Goal: Information Seeking & Learning: Learn about a topic

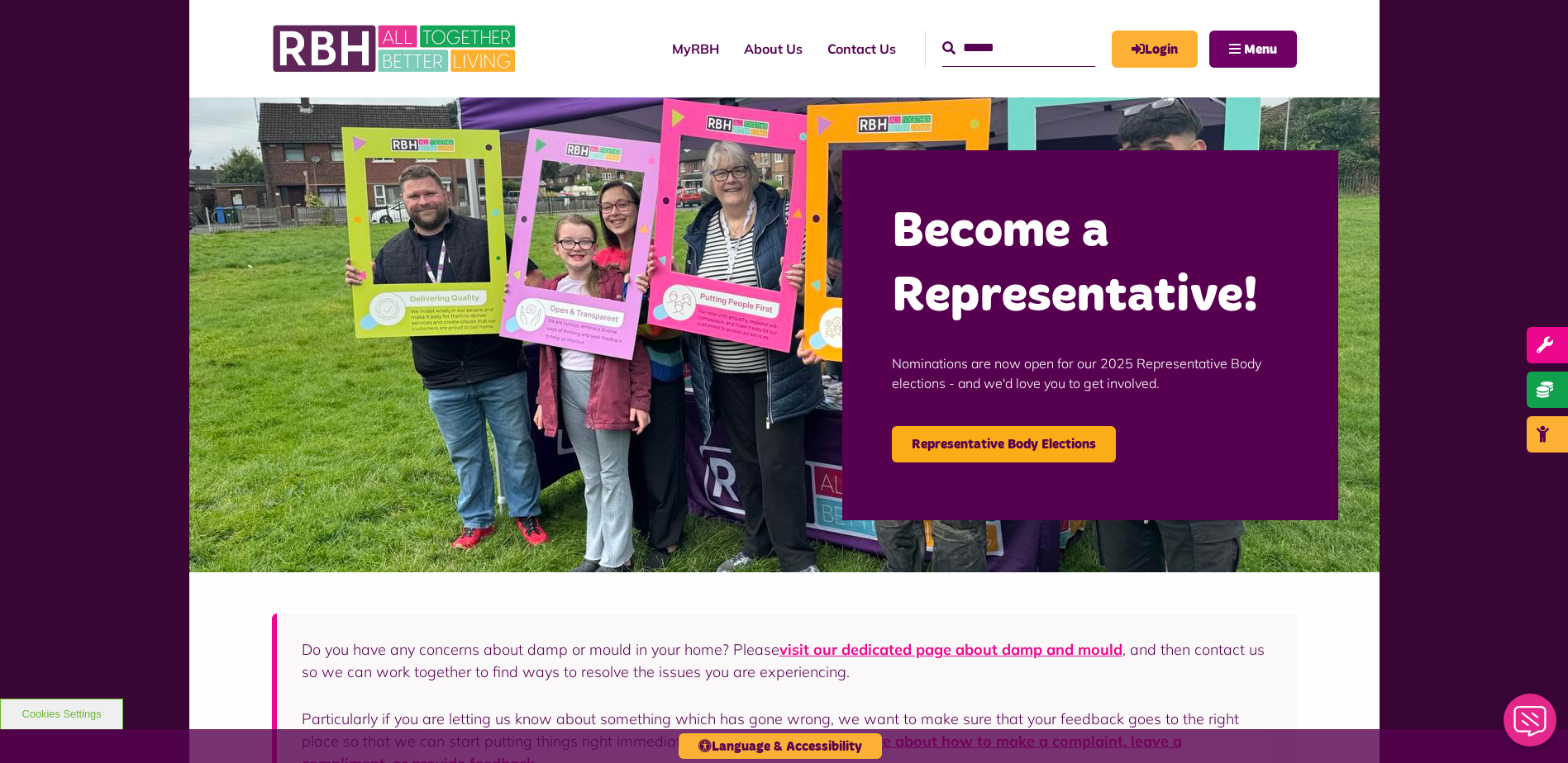
click at [1229, 38] on button "Menu" at bounding box center [1253, 49] width 88 height 37
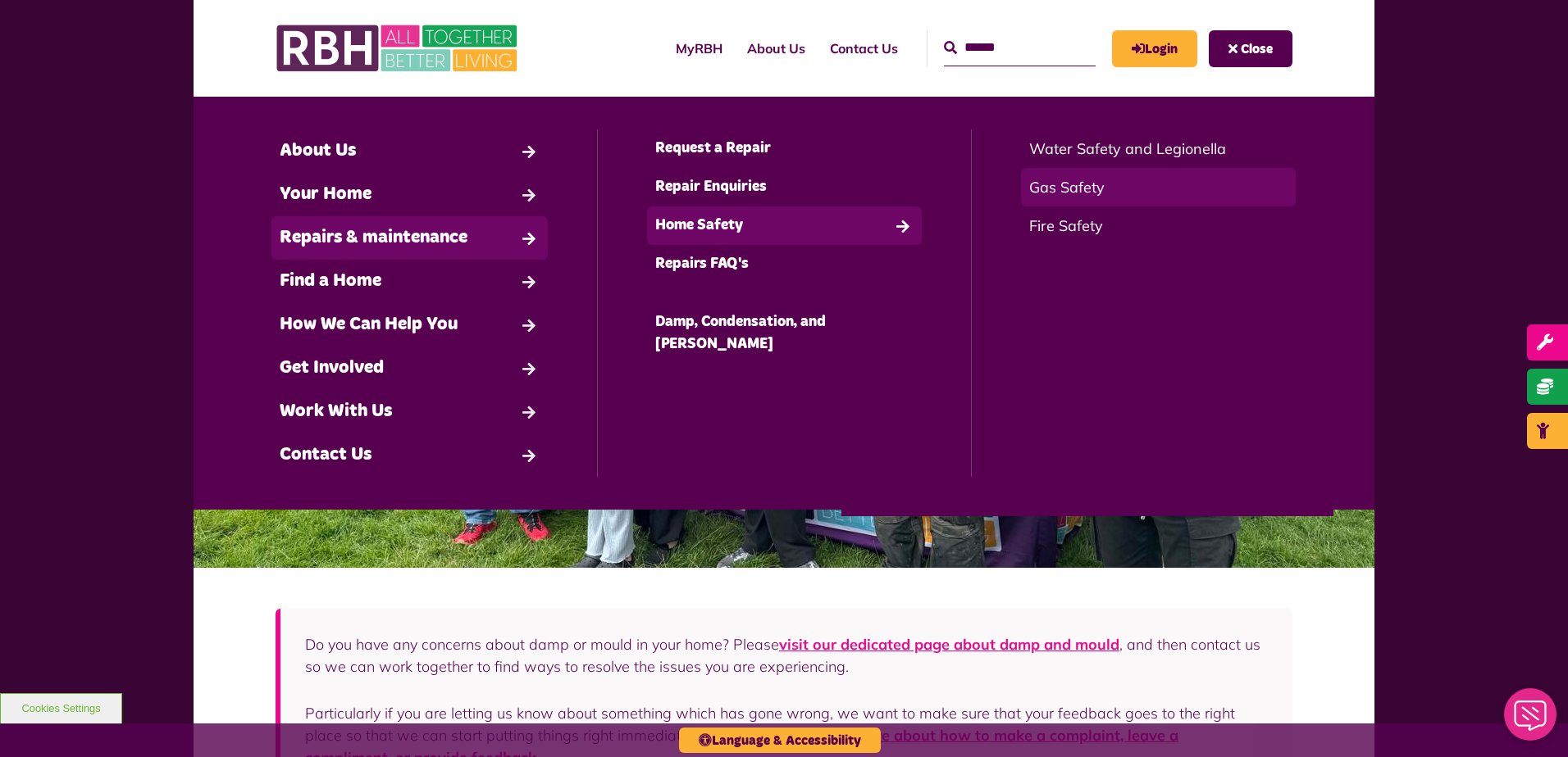
click at [1076, 186] on link "Gas Safety" at bounding box center [1158, 188] width 275 height 39
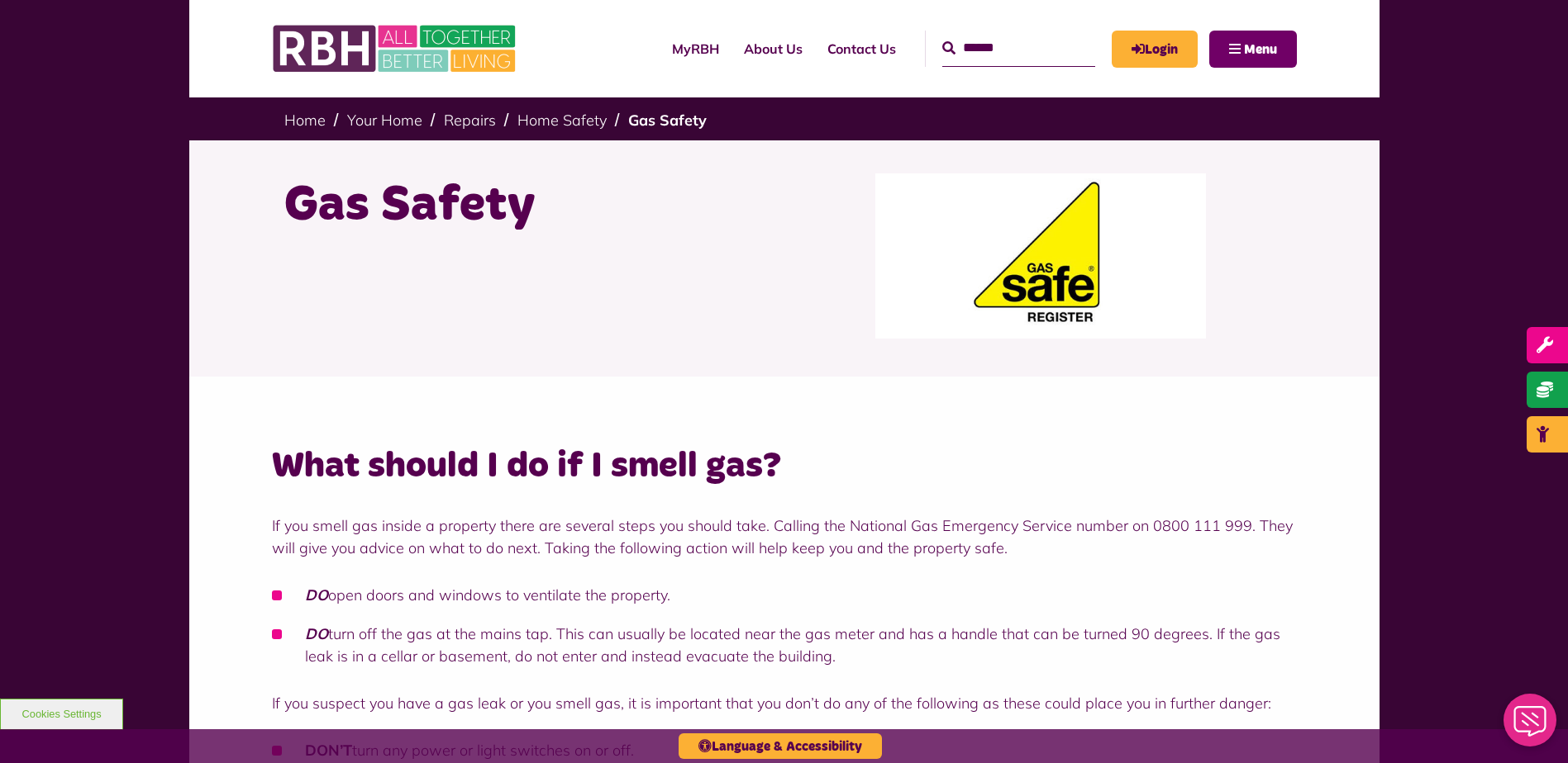
click at [1244, 43] on span "Menu" at bounding box center [1260, 50] width 33 height 14
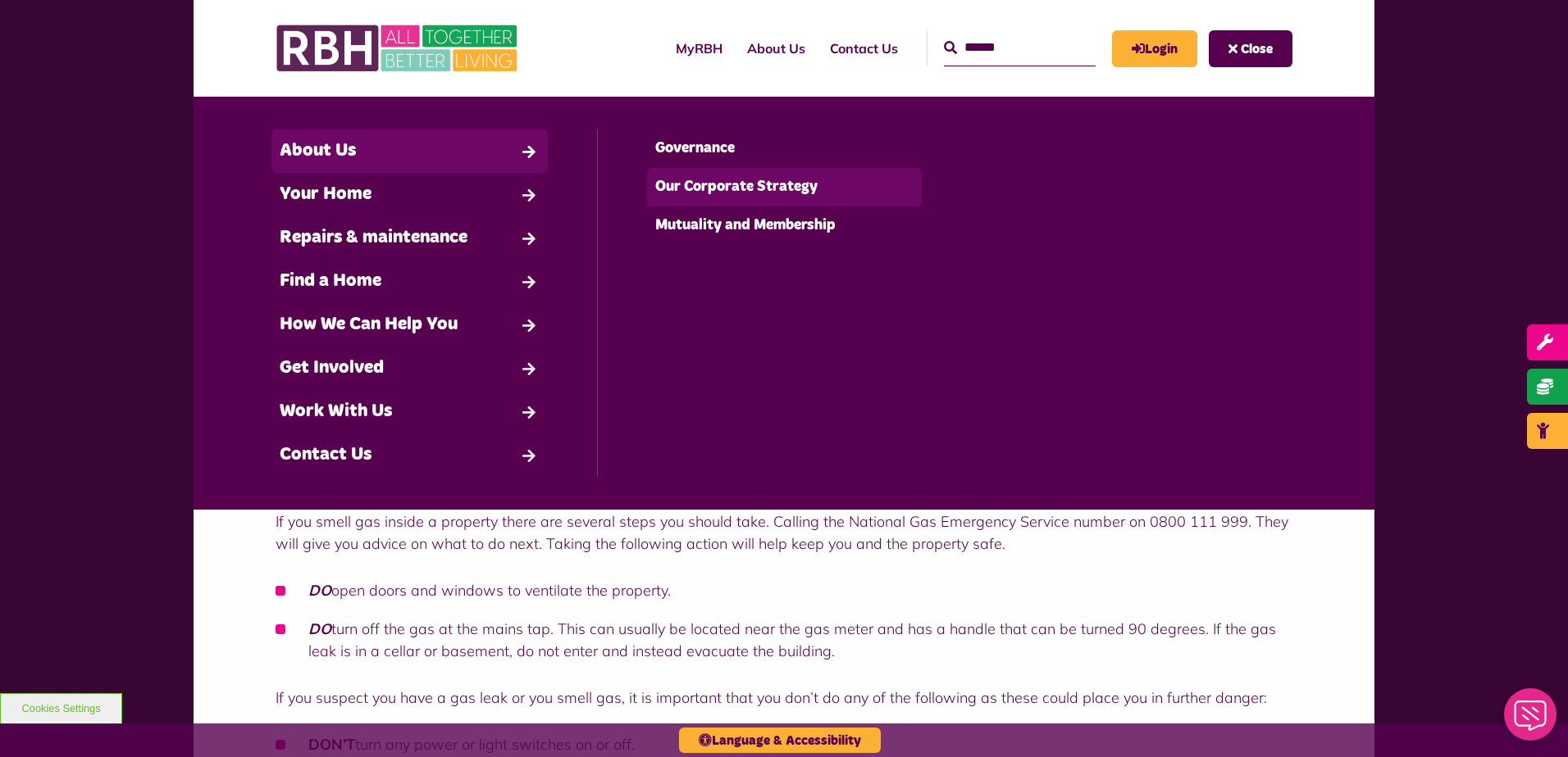
click at [721, 184] on link "Our Corporate Strategy" at bounding box center [784, 188] width 275 height 39
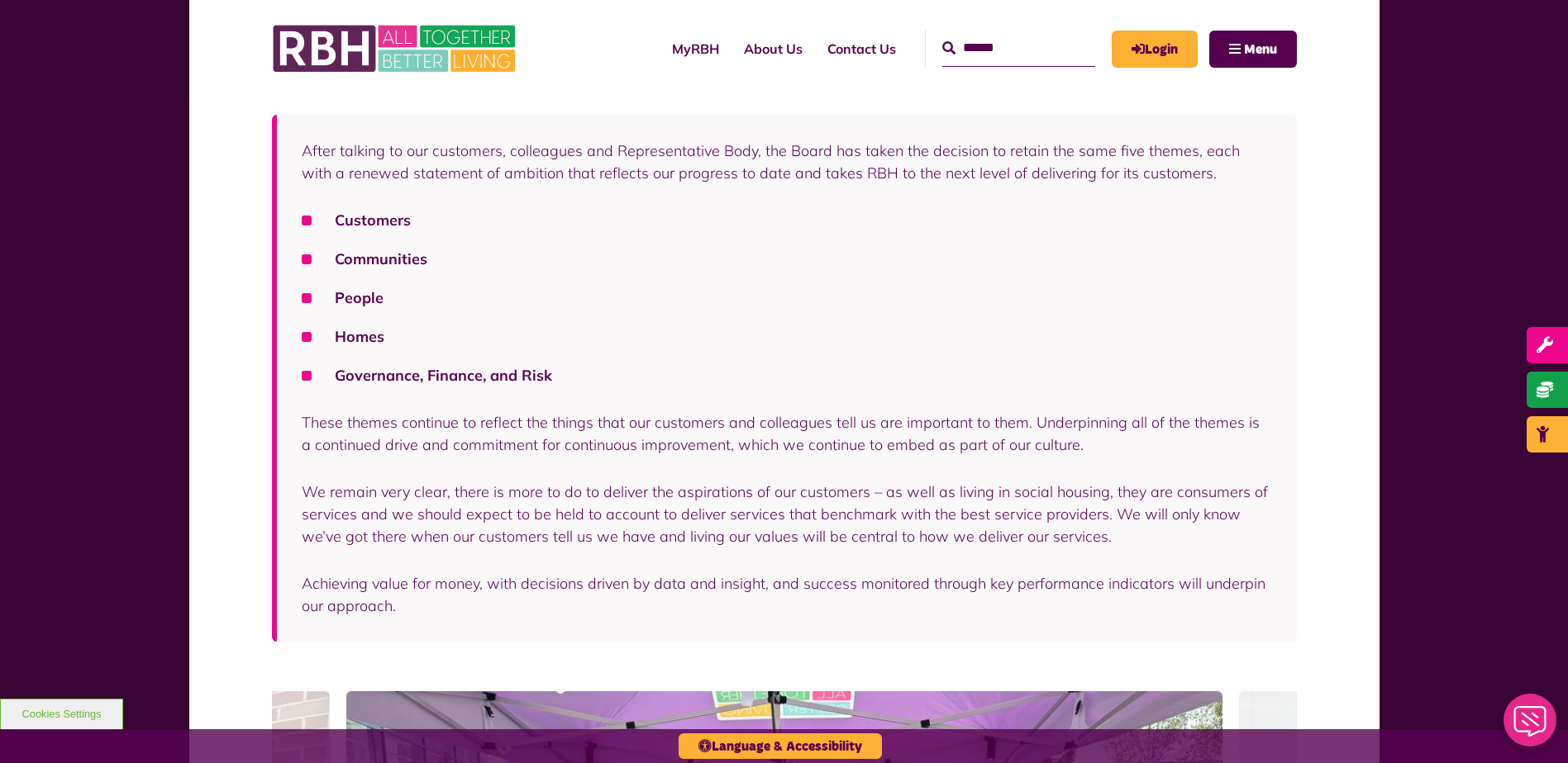
scroll to position [1156, 0]
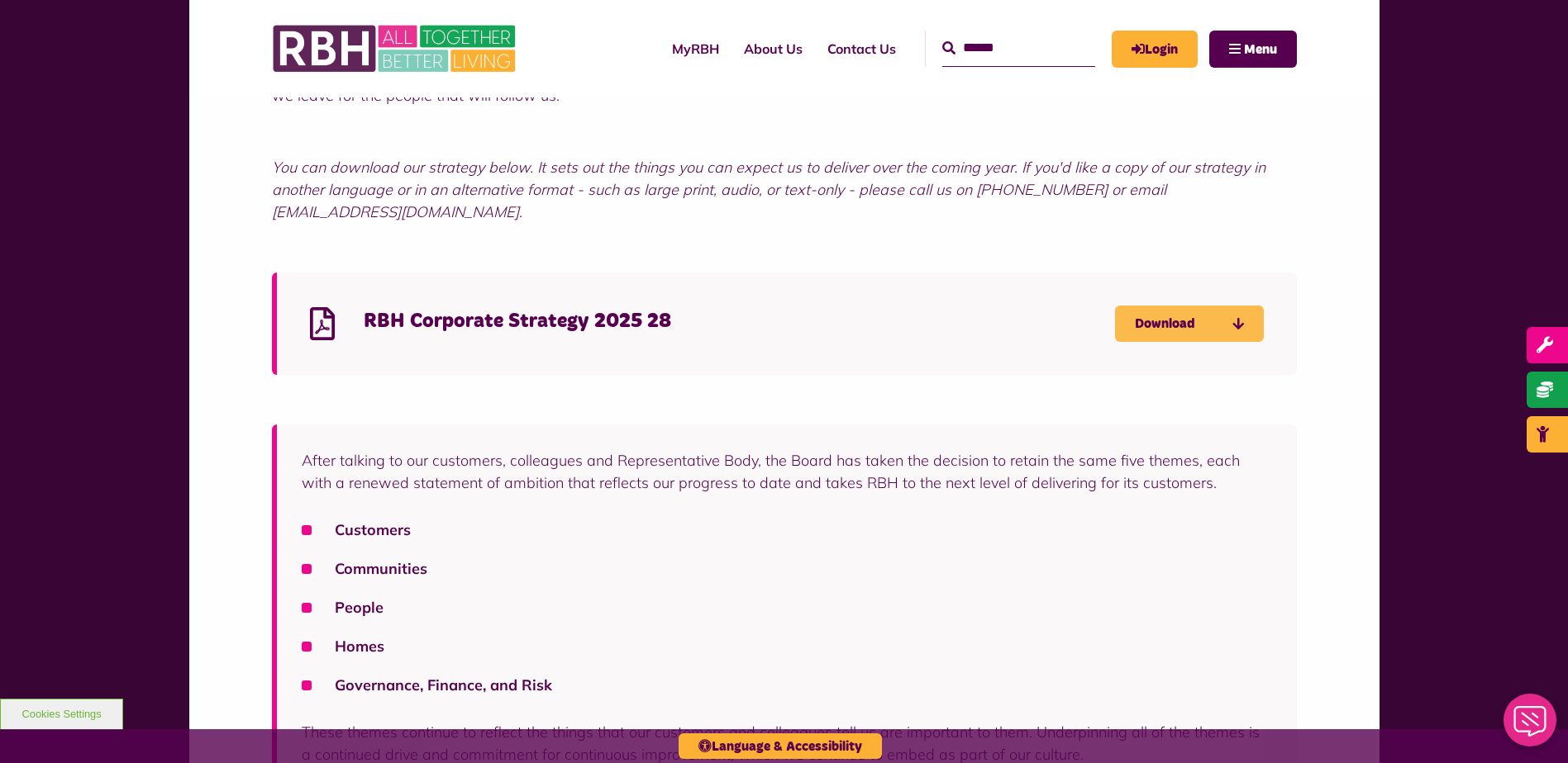
click at [1220, 305] on link "Download" at bounding box center [1189, 323] width 148 height 36
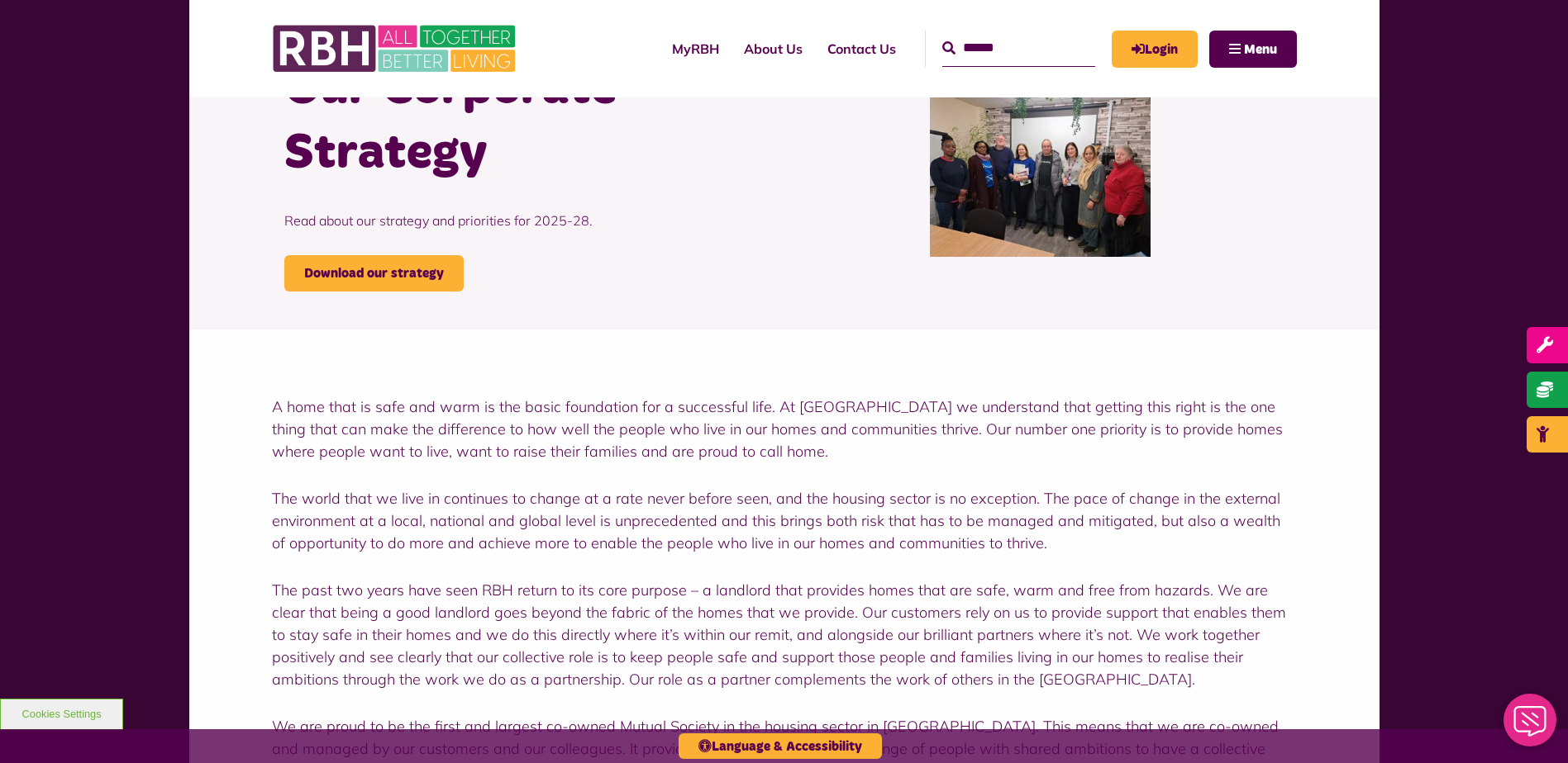
scroll to position [0, 0]
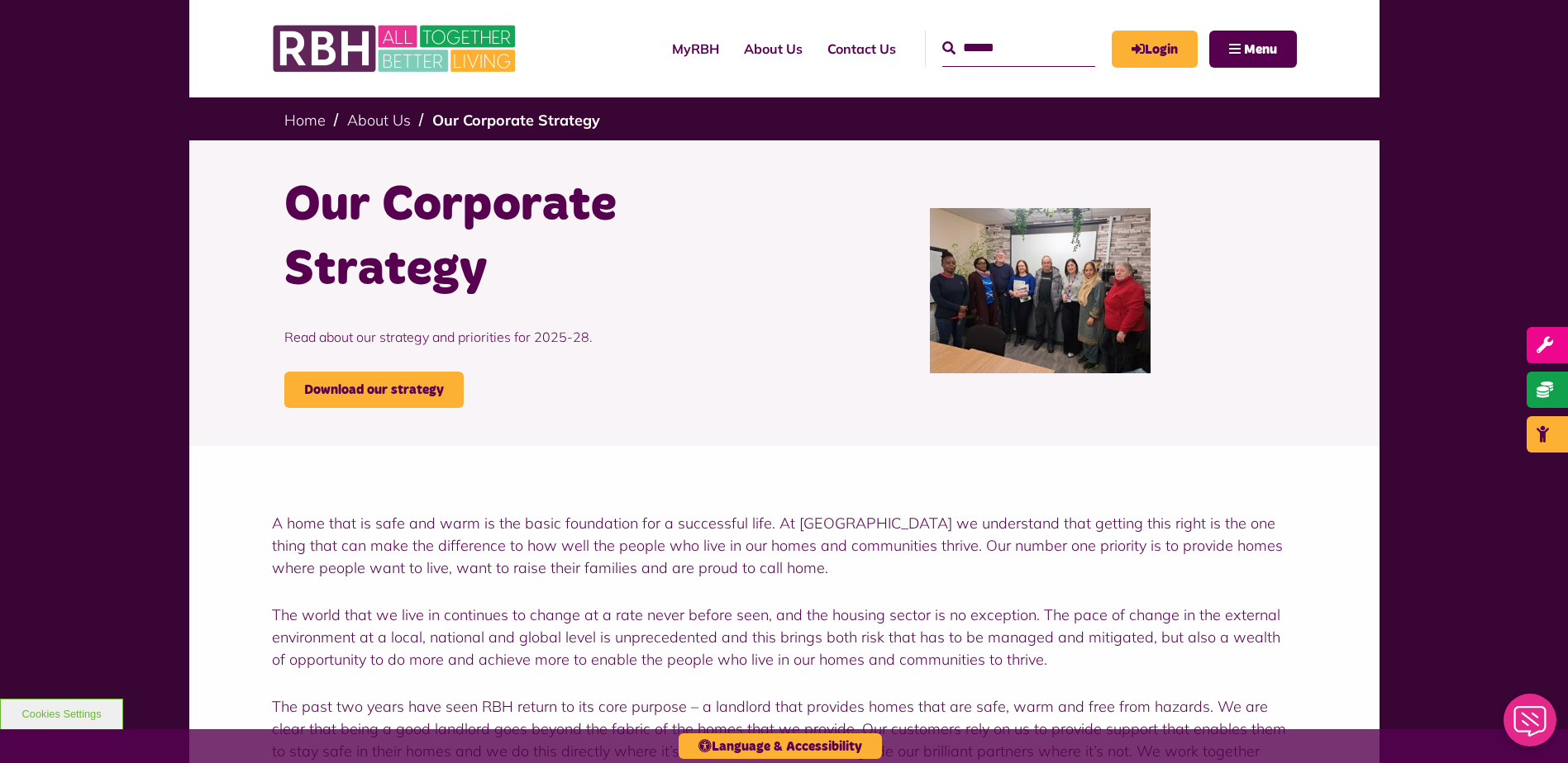
click at [988, 40] on input "text" at bounding box center [1018, 48] width 153 height 35
type input "****"
click at [942, 39] on button "Search" at bounding box center [949, 49] width 14 height 20
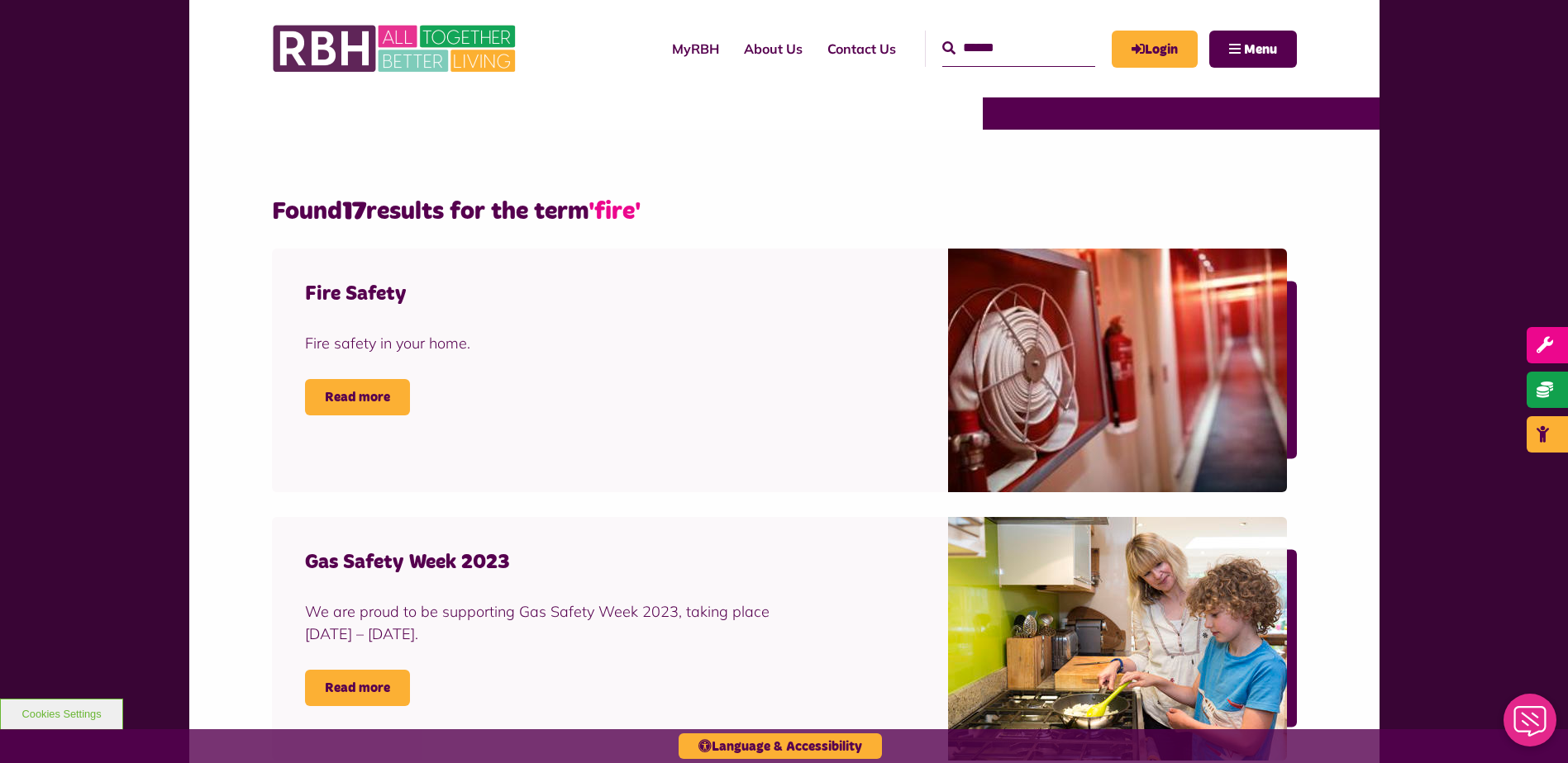
scroll to position [248, 0]
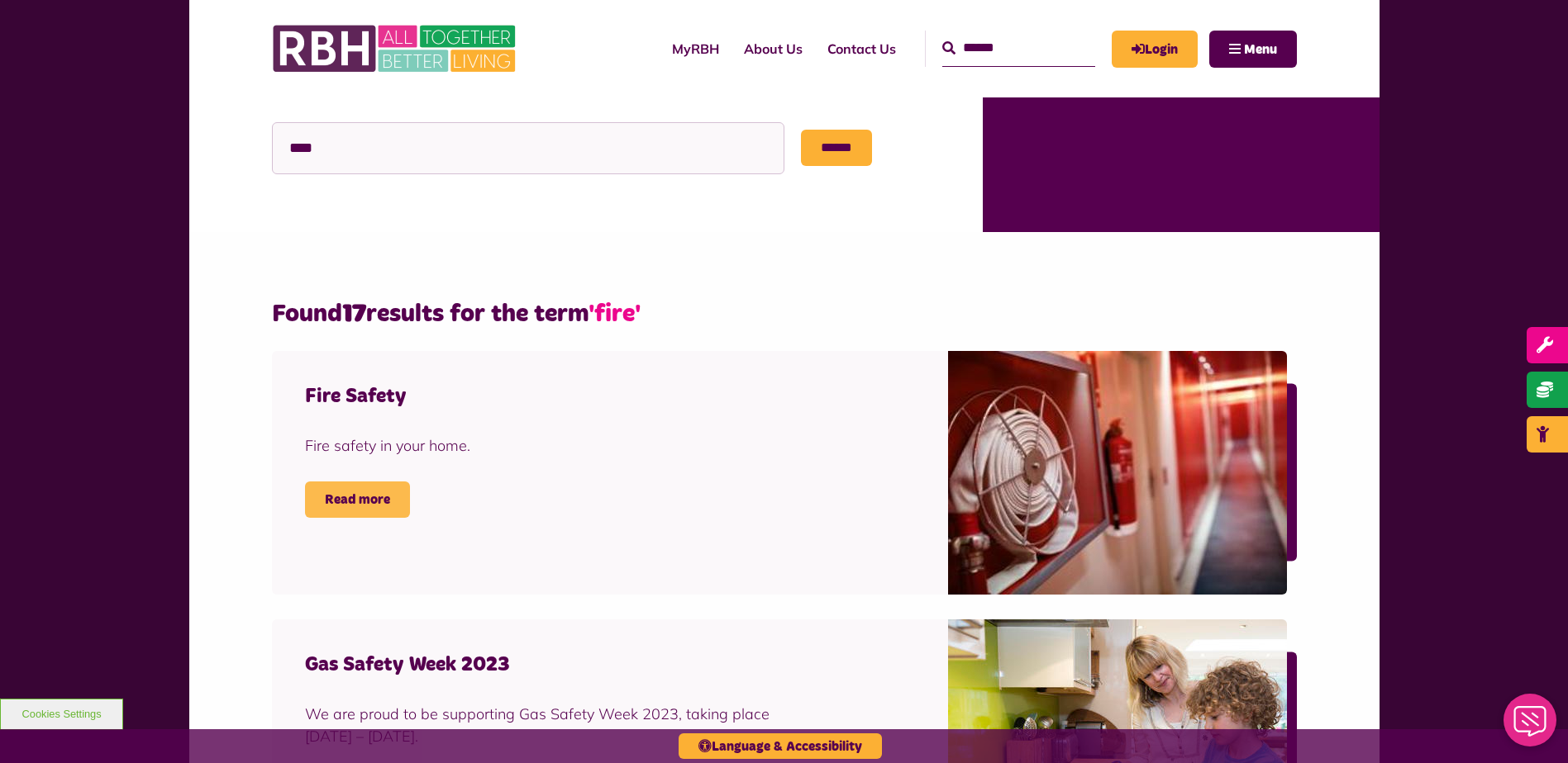
click at [366, 487] on link "Read more" at bounding box center [357, 500] width 105 height 36
